Goal: Complete application form

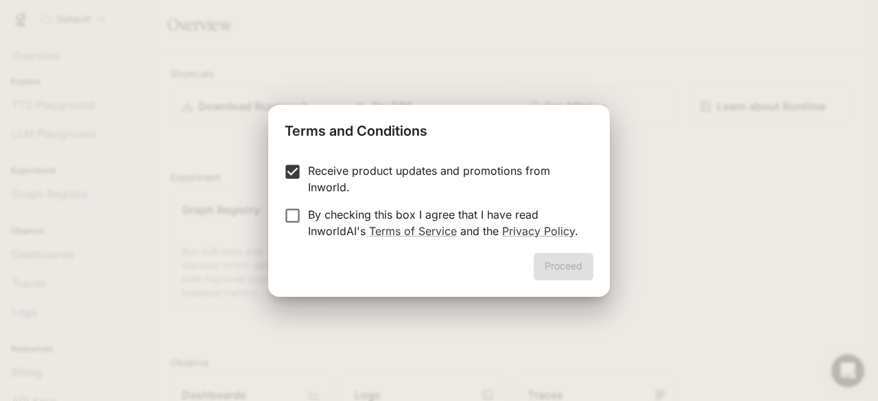
click at [302, 203] on form "Receive product updates and promotions from Inworld. By checking this box I agr…" at bounding box center [439, 201] width 309 height 77
click at [568, 271] on button "Proceed" at bounding box center [564, 266] width 60 height 27
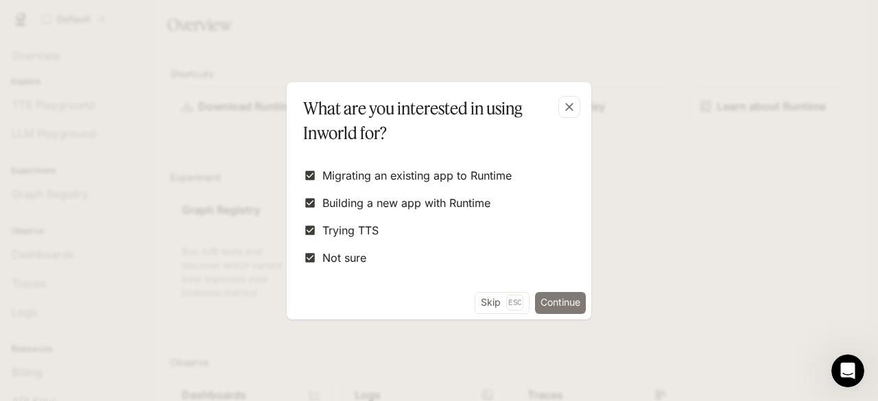
click at [553, 302] on button "Continue" at bounding box center [560, 303] width 51 height 22
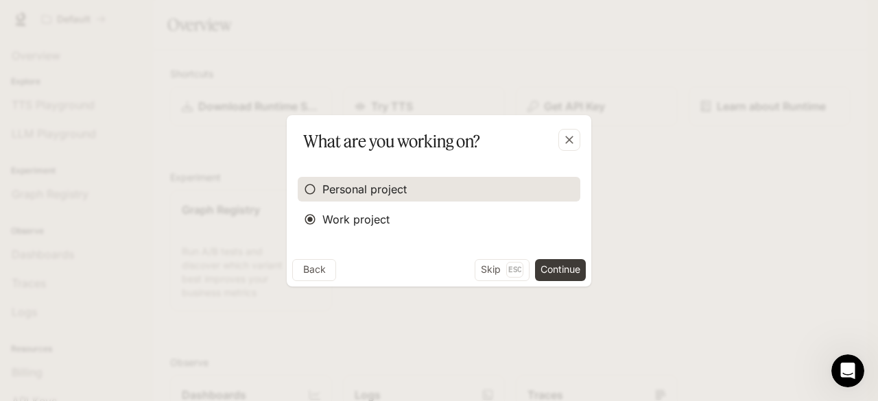
click at [322, 191] on span "Personal project" at bounding box center [364, 189] width 84 height 16
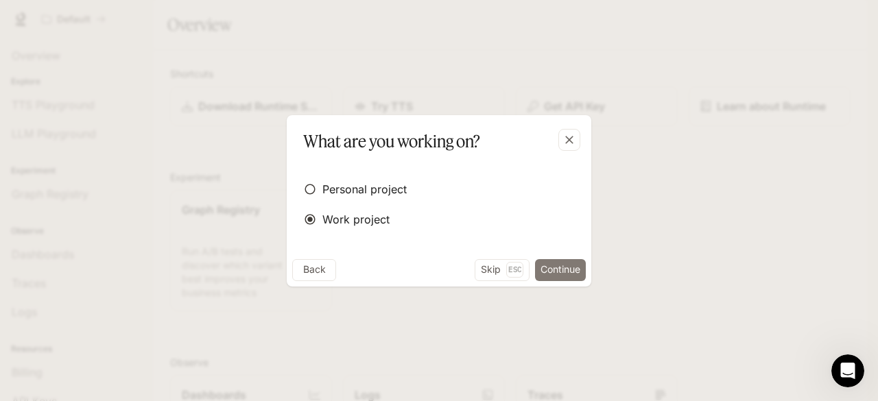
click at [543, 271] on button "Continue" at bounding box center [560, 270] width 51 height 22
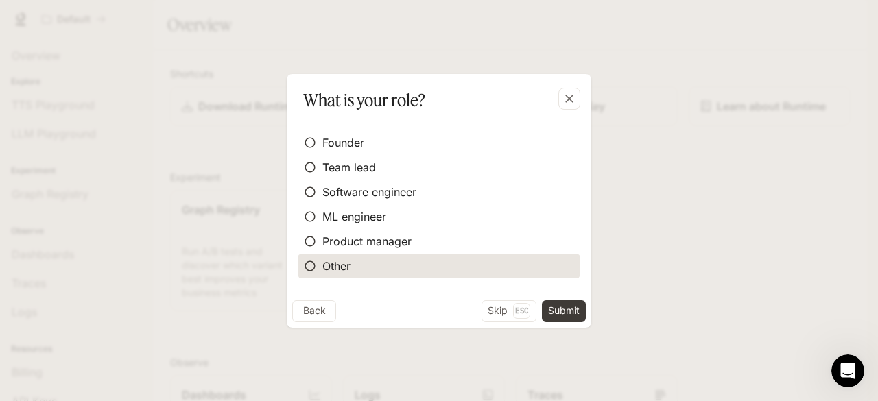
click at [380, 256] on label "Other" at bounding box center [439, 266] width 283 height 25
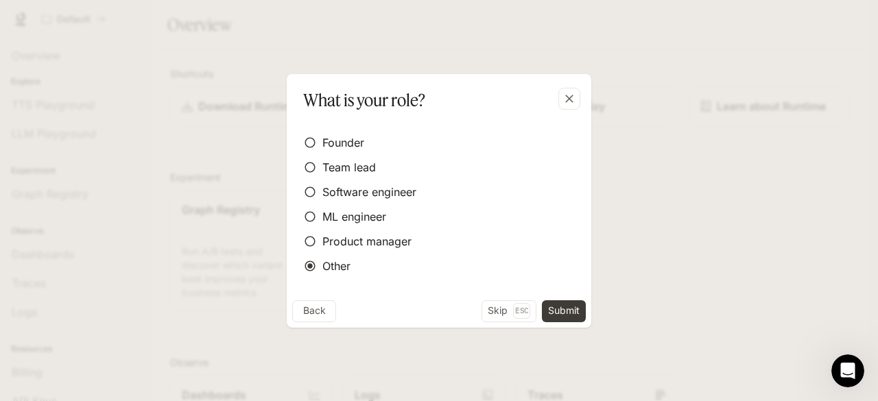
click at [572, 309] on button "Submit" at bounding box center [564, 311] width 44 height 22
